Goal: Find specific page/section: Find specific page/section

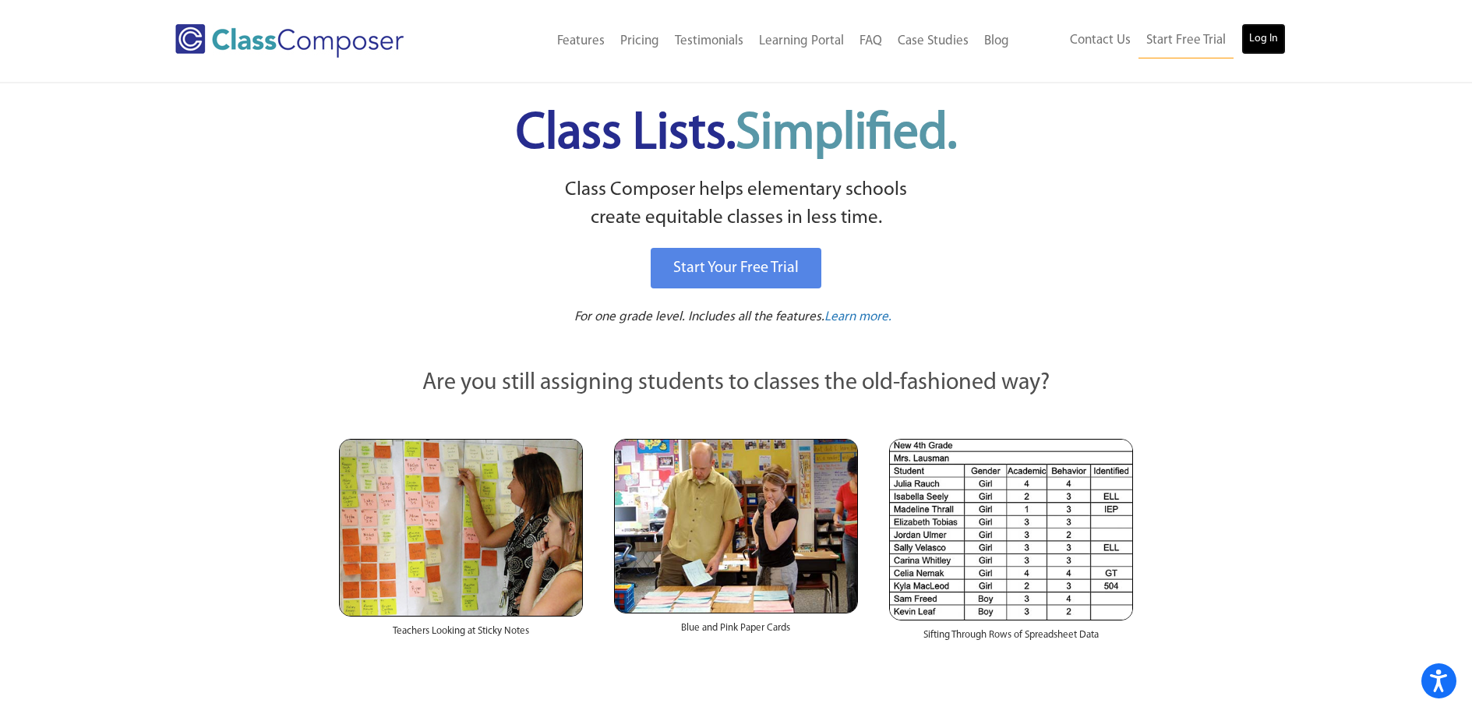
click at [1264, 43] on link "Log In" at bounding box center [1263, 38] width 44 height 31
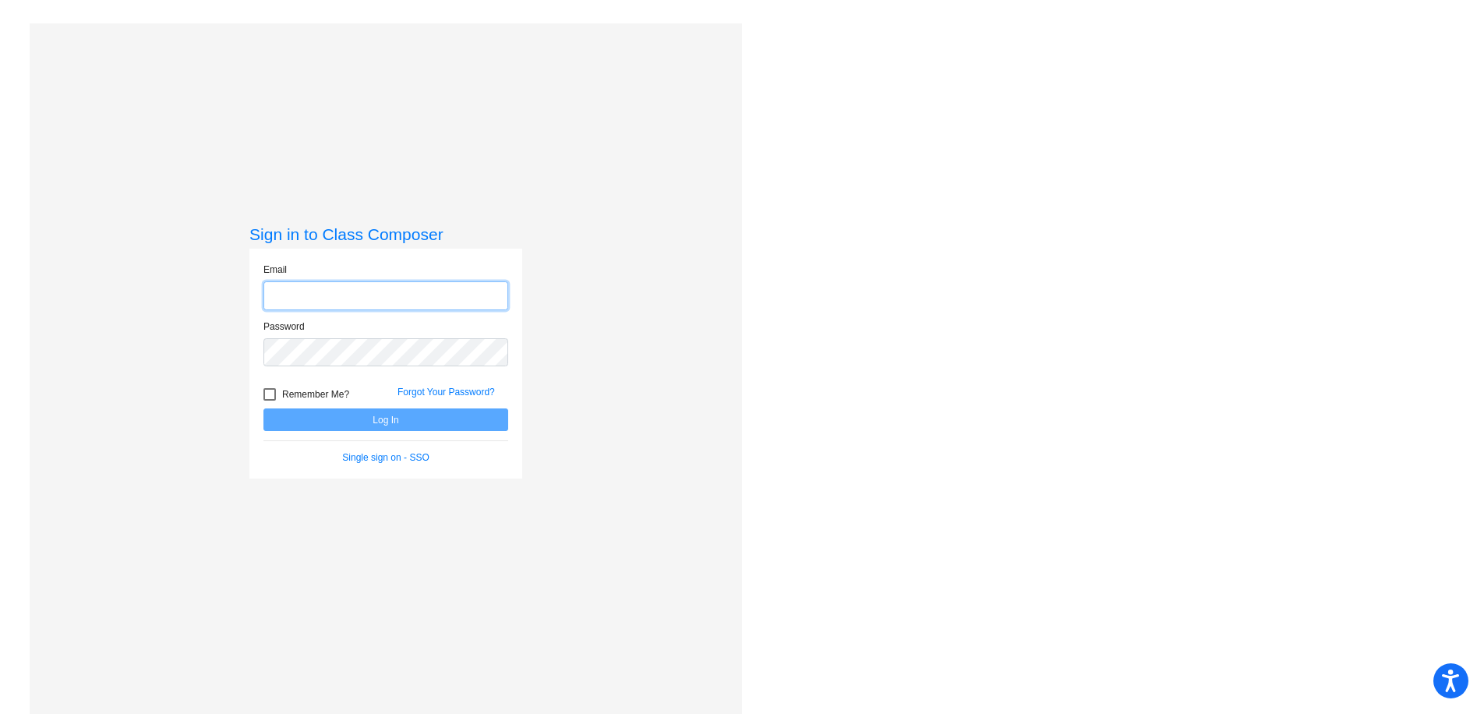
type input "[EMAIL_ADDRESS][DOMAIN_NAME]"
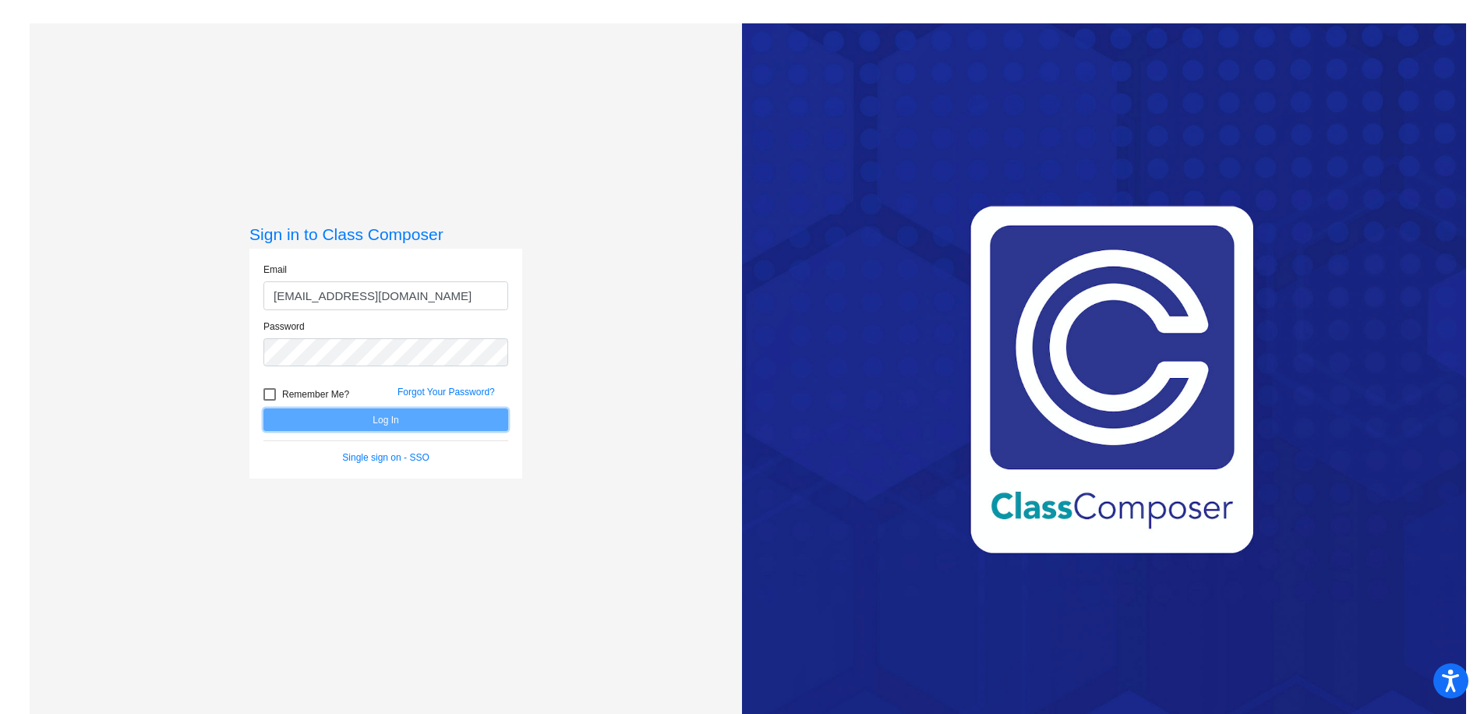
click at [342, 418] on button "Log In" at bounding box center [385, 419] width 245 height 23
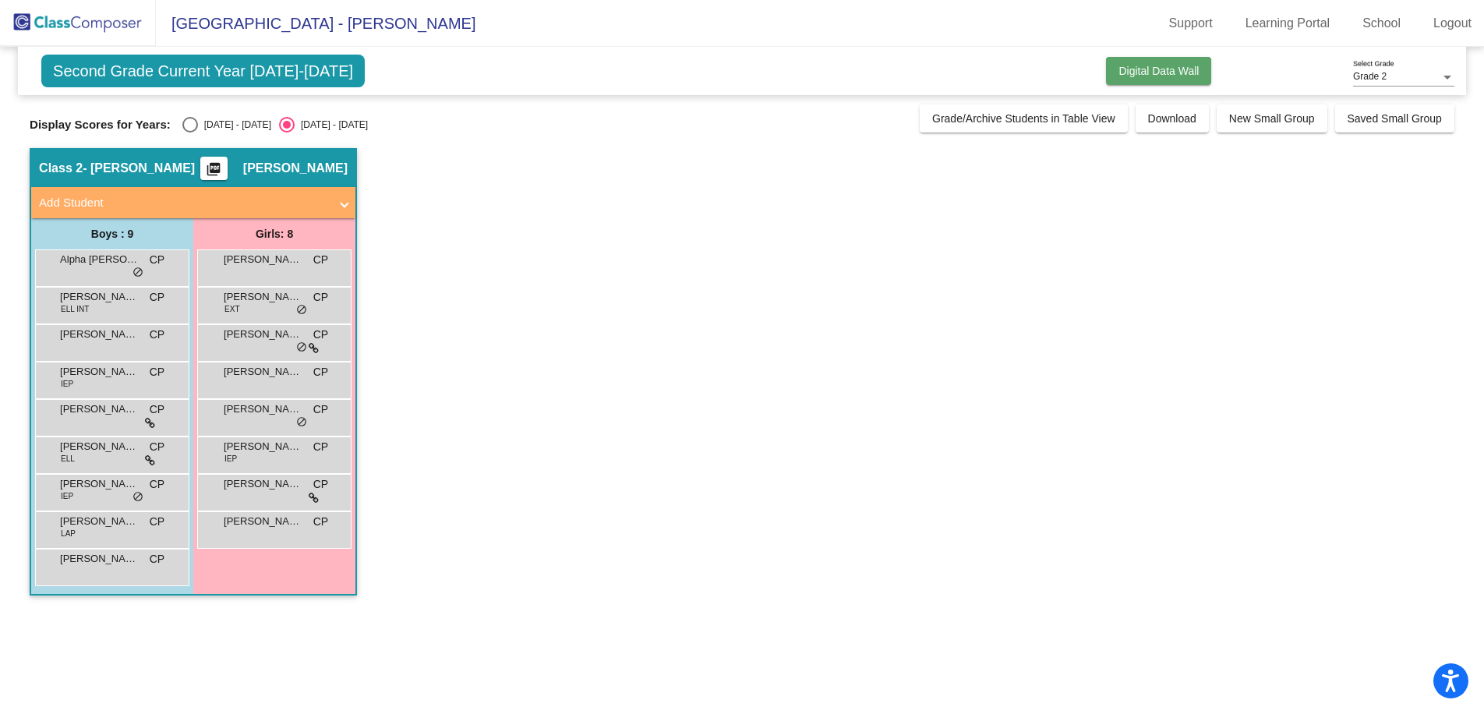
click at [1161, 70] on span "Digital Data Wall" at bounding box center [1158, 71] width 80 height 12
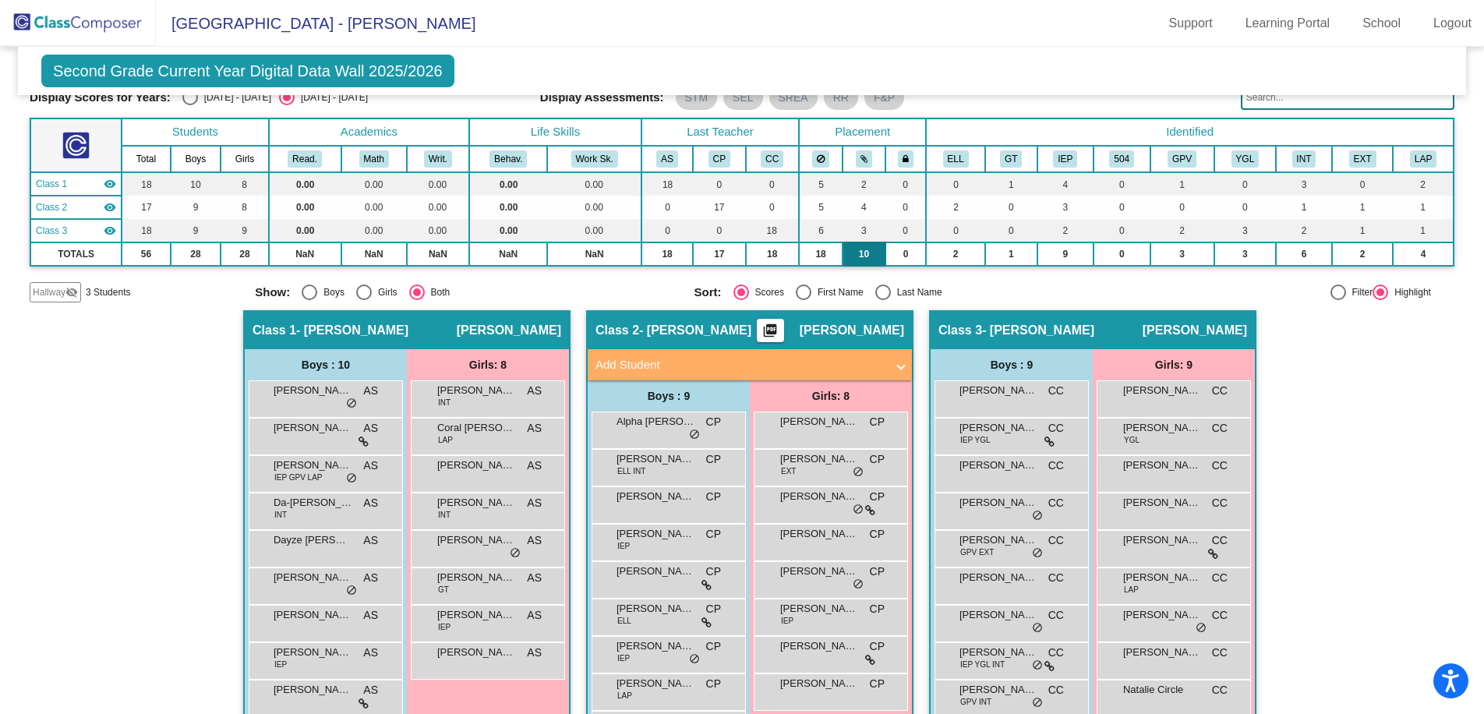
scroll to position [132, 0]
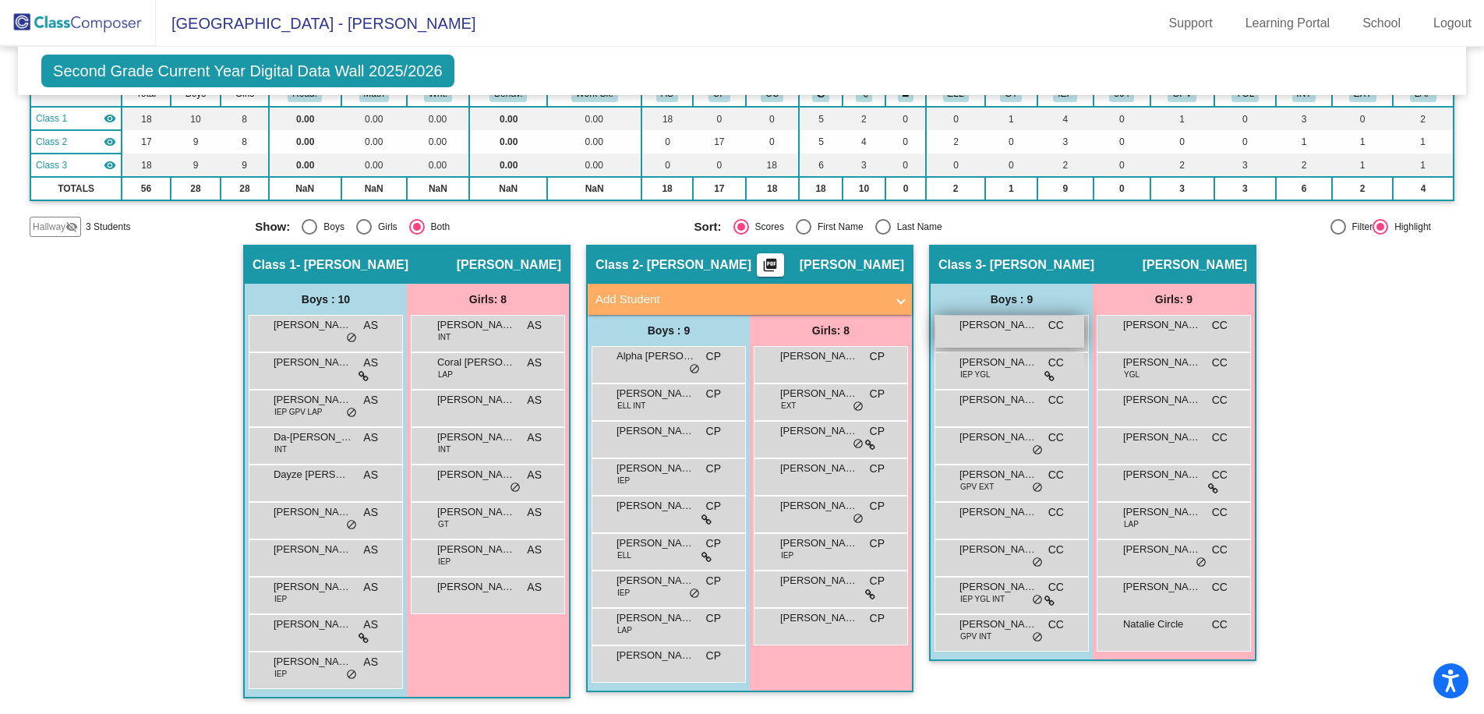
click at [1027, 340] on div "Beauregard Connors CC lock do_not_disturb_alt" at bounding box center [1009, 332] width 149 height 32
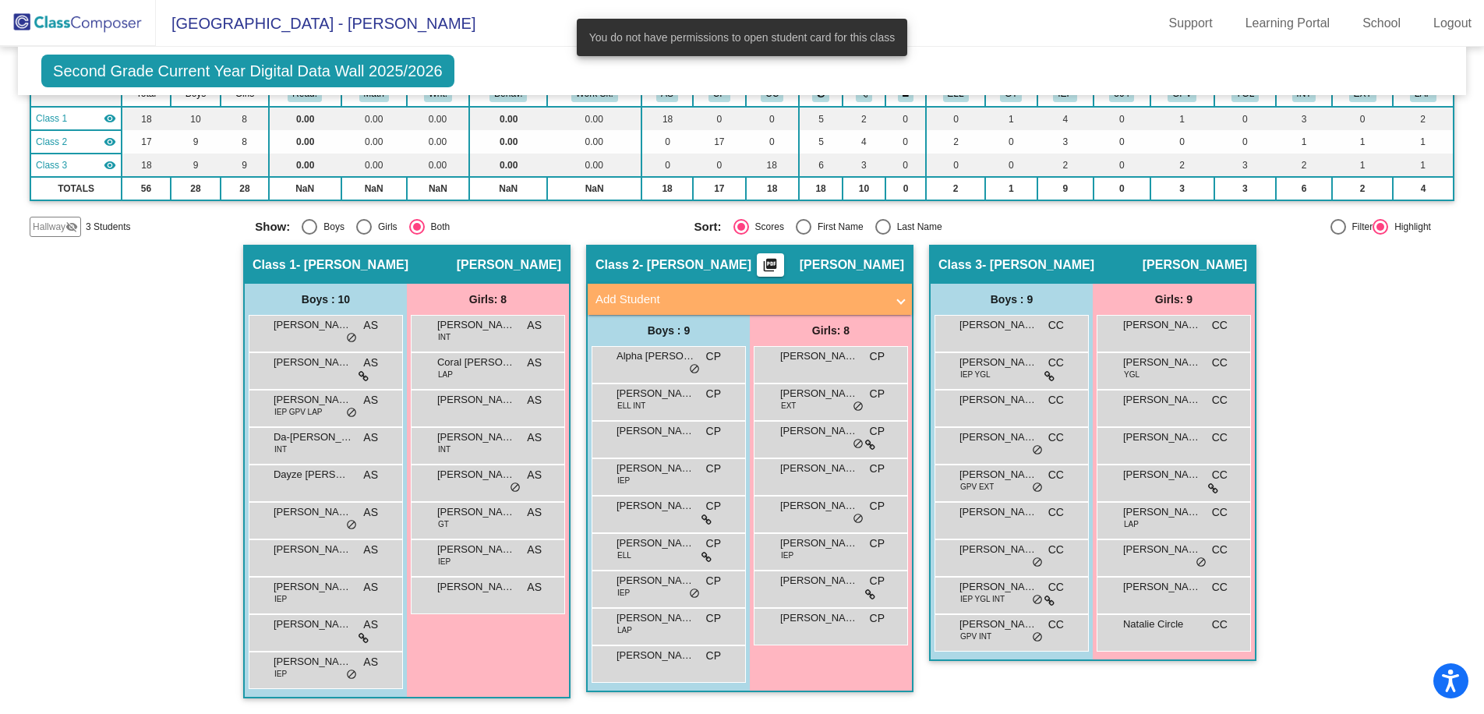
click at [1023, 235] on mat-radio-group "Sort: Scores First Name Last Name" at bounding box center [907, 227] width 427 height 16
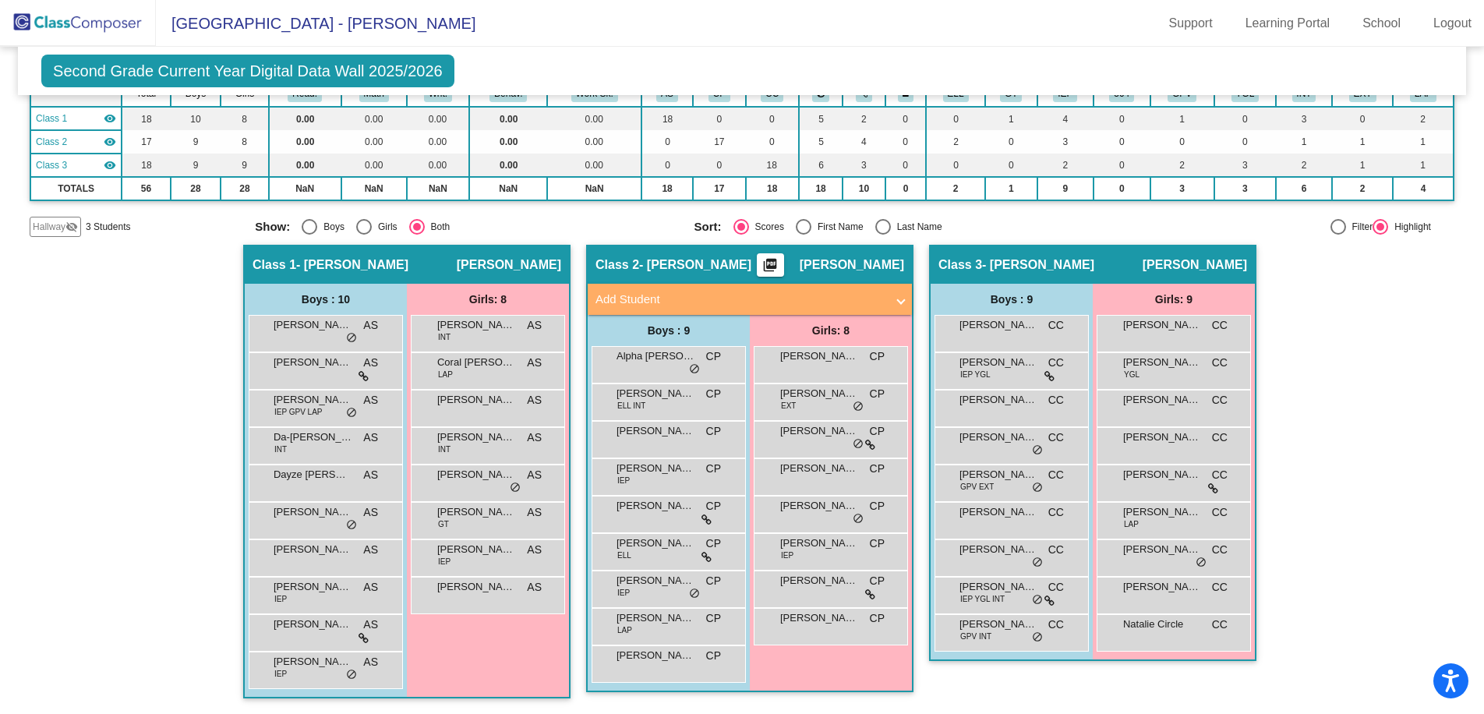
click at [995, 271] on span "- Cooper" at bounding box center [1038, 265] width 112 height 16
click at [836, 276] on div "Class 2 - Pitner picture_as_pdf Christel Pitner" at bounding box center [750, 264] width 324 height 37
